Goal: Check status: Check status

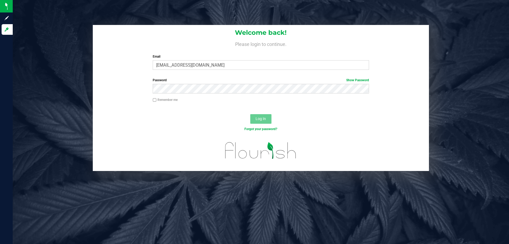
type input "[EMAIL_ADDRESS][DOMAIN_NAME]"
click at [250, 114] on button "Log In" at bounding box center [260, 119] width 21 height 10
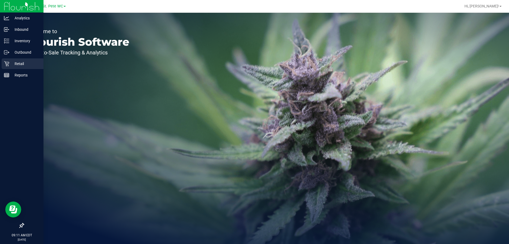
click at [5, 65] on icon at bounding box center [6, 63] width 5 height 5
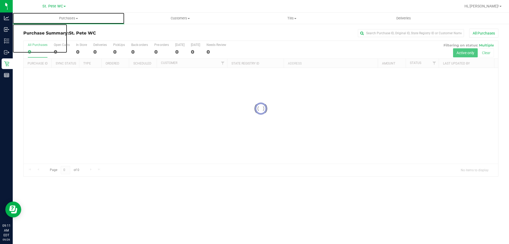
click at [67, 21] on uib-tab-heading "Purchases Summary of purchases Fulfillment All purchases" at bounding box center [69, 18] width 112 height 11
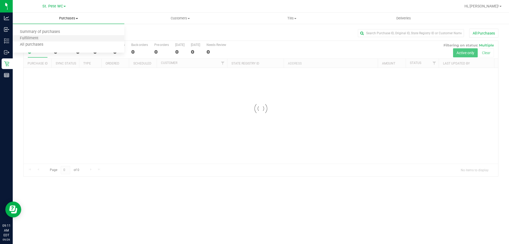
click at [57, 36] on li "Fulfillment" at bounding box center [69, 38] width 112 height 6
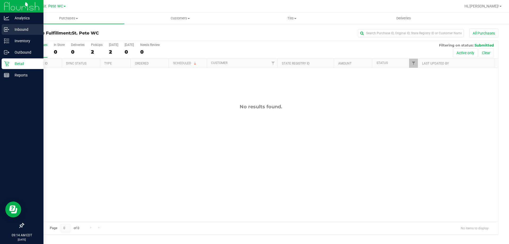
click at [7, 27] on div "Inbound" at bounding box center [23, 29] width 42 height 11
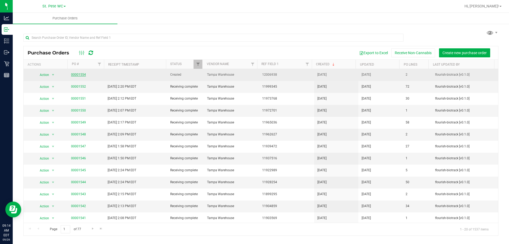
click at [84, 75] on link "00001554" at bounding box center [78, 75] width 15 height 4
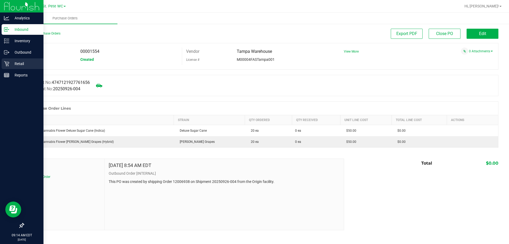
click at [3, 64] on div "Retail" at bounding box center [23, 63] width 42 height 11
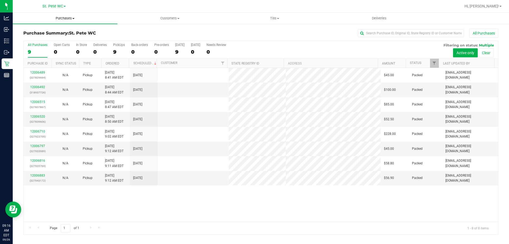
click at [76, 14] on uib-tab-heading "Purchases Summary of purchases Fulfillment All purchases" at bounding box center [65, 18] width 105 height 11
click at [68, 38] on li "Fulfillment" at bounding box center [65, 38] width 105 height 6
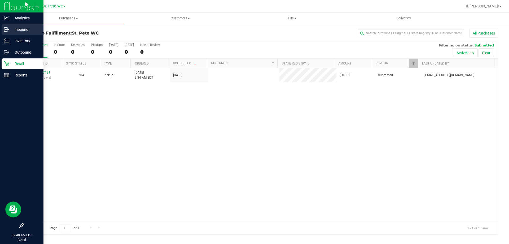
click at [10, 30] on p "Inbound" at bounding box center [25, 29] width 32 height 6
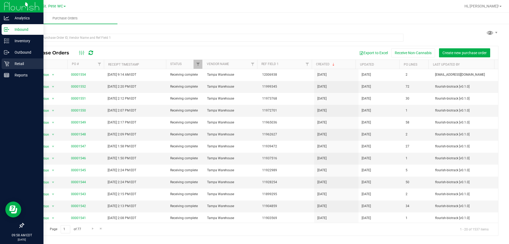
click at [0, 64] on link "Retail" at bounding box center [21, 63] width 43 height 11
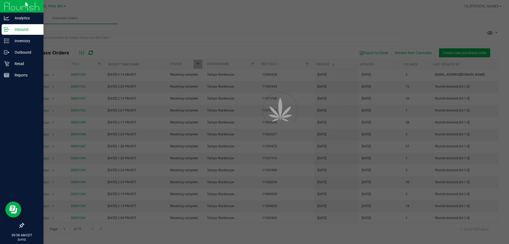
click at [60, 18] on div at bounding box center [254, 122] width 509 height 244
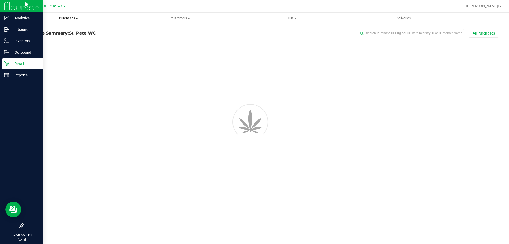
click at [58, 18] on span "Purchases" at bounding box center [69, 18] width 112 height 5
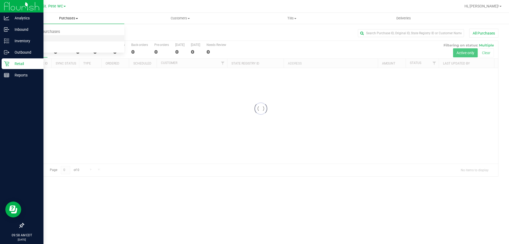
click at [44, 39] on span "Fulfillment" at bounding box center [29, 38] width 33 height 5
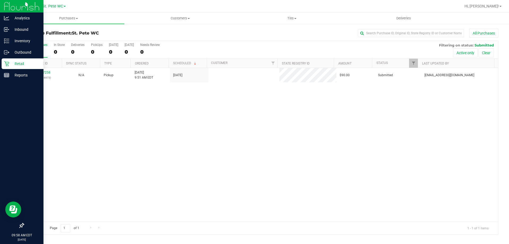
click at [98, 110] on div "12007258 (327966973) N/A Pickup [DATE] 9:51 AM EDT 9/26/2025 $90.00 Submitted […" at bounding box center [261, 145] width 475 height 154
drag, startPoint x: 367, startPoint y: 82, endPoint x: 365, endPoint y: 89, distance: 7.3
click at [366, 84] on div "12007258 (327966973) N/A Pickup [DATE] 9:51 AM EDT 9/26/2025 $90.00 Submitted […" at bounding box center [261, 145] width 475 height 154
